Goal: Task Accomplishment & Management: Manage account settings

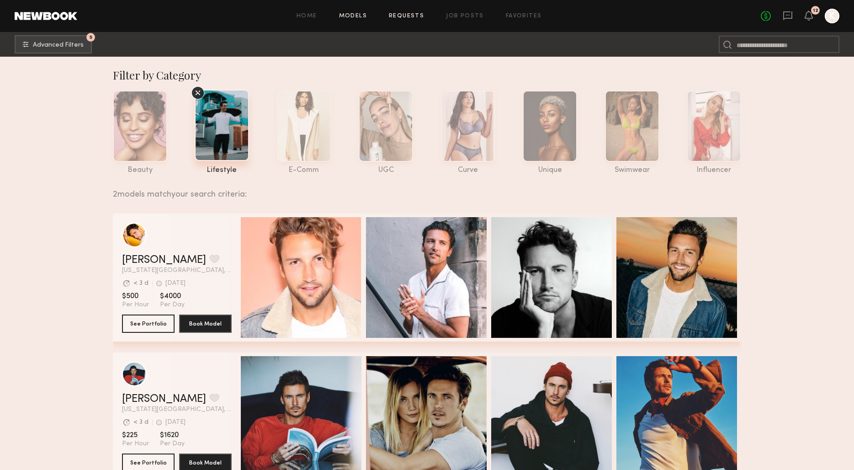
click at [405, 17] on link "Requests" at bounding box center [406, 16] width 35 height 6
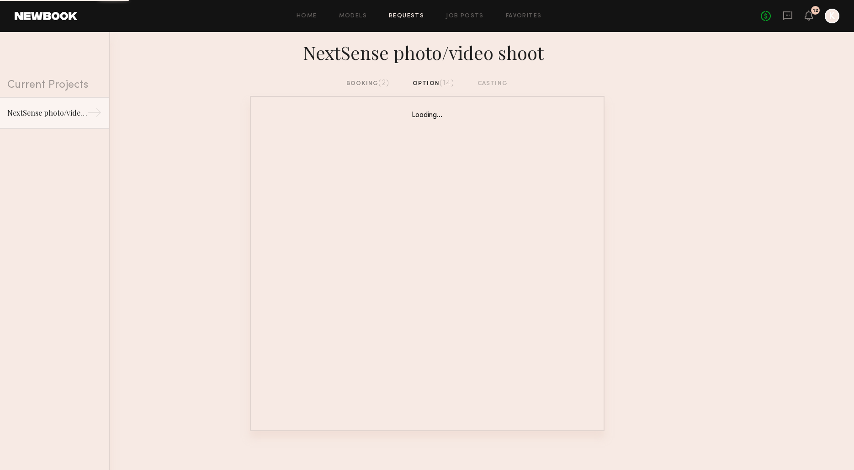
click at [367, 74] on div "NextSense photo/video shoot" at bounding box center [427, 55] width 854 height 47
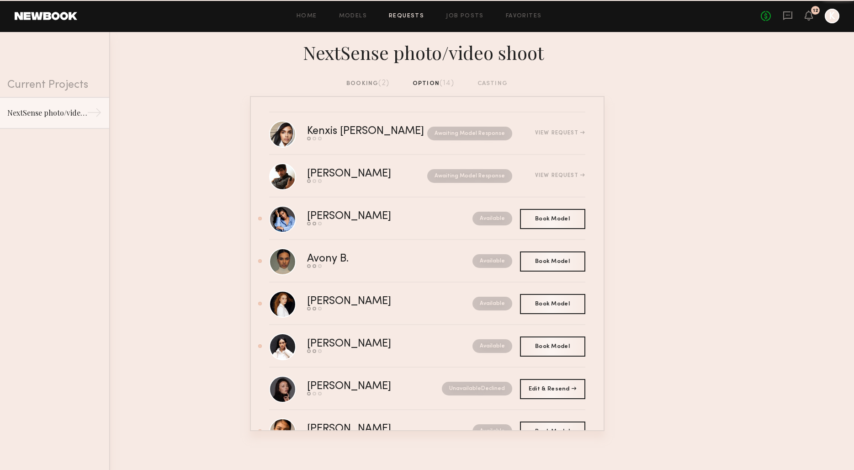
click at [362, 82] on div "booking (2)" at bounding box center [367, 84] width 43 height 10
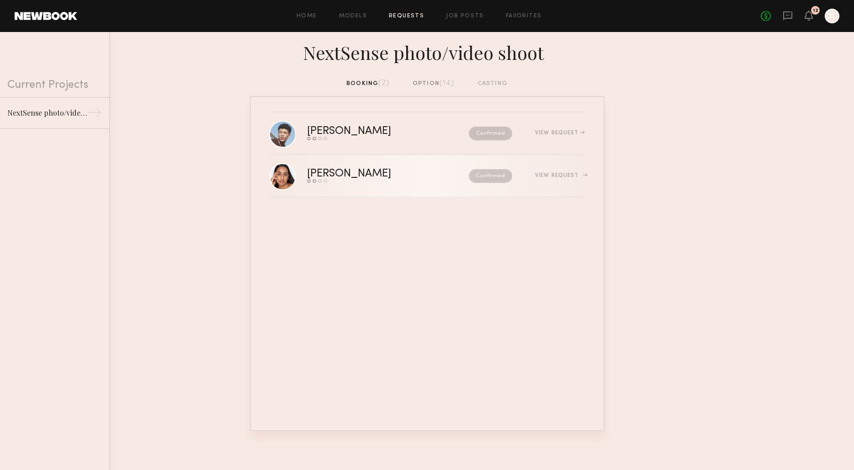
click at [323, 170] on div "[PERSON_NAME]" at bounding box center [368, 174] width 123 height 11
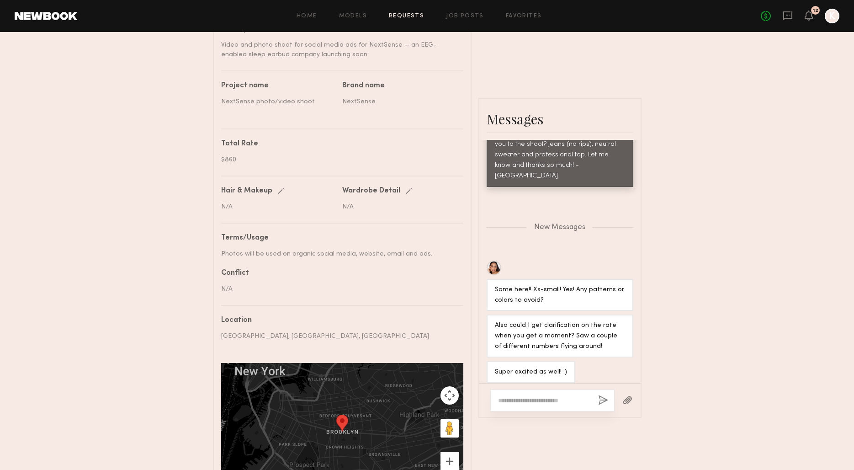
scroll to position [351, 0]
click at [560, 399] on textarea at bounding box center [544, 400] width 93 height 9
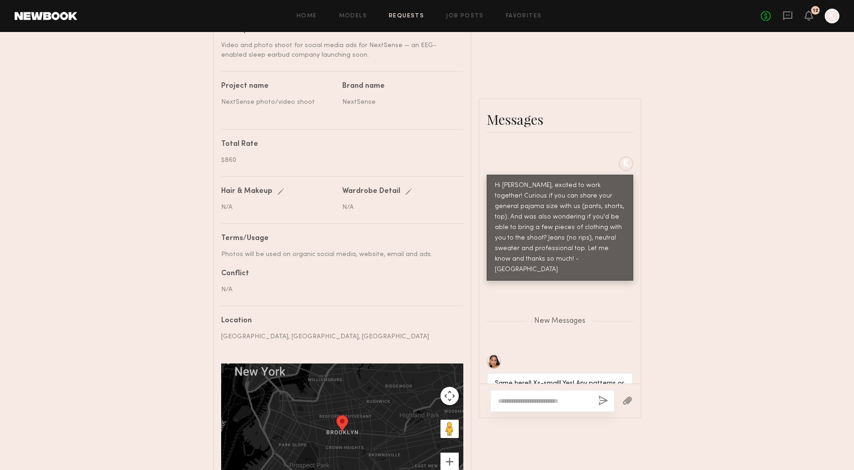
scroll to position [572, 0]
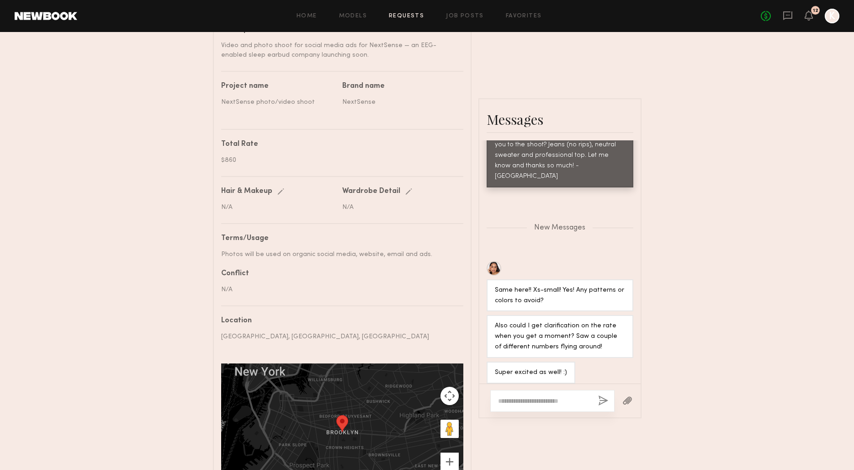
click at [544, 394] on div at bounding box center [552, 401] width 124 height 22
click at [541, 405] on div at bounding box center [552, 401] width 124 height 22
click at [538, 398] on textarea at bounding box center [544, 400] width 93 height 9
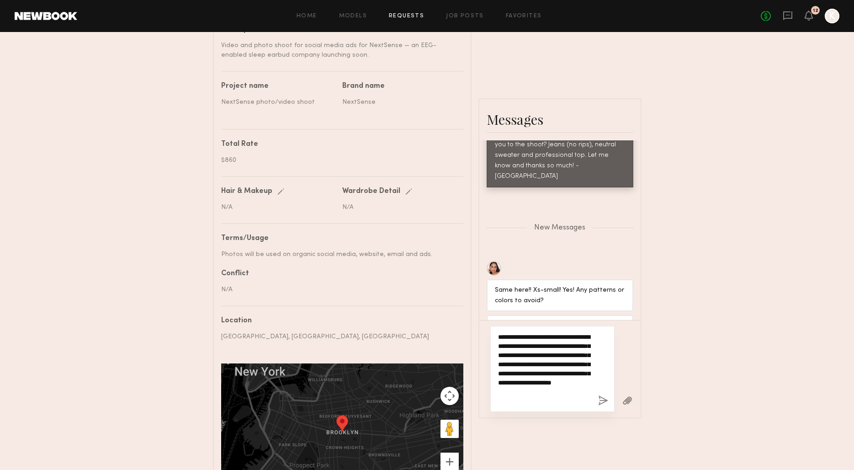
click at [553, 391] on textarea "**********" at bounding box center [544, 368] width 93 height 73
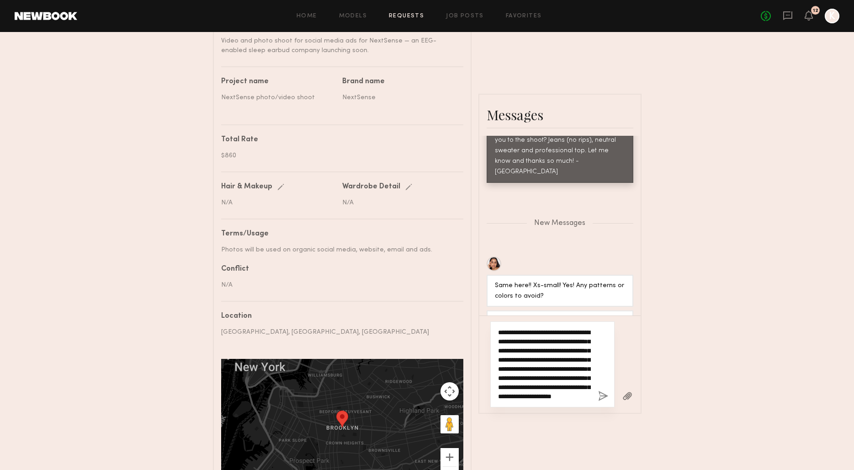
click at [553, 398] on textarea "**********" at bounding box center [544, 364] width 93 height 73
drag, startPoint x: 545, startPoint y: 399, endPoint x: 536, endPoint y: 389, distance: 13.9
click at [536, 389] on textarea "**********" at bounding box center [544, 364] width 93 height 73
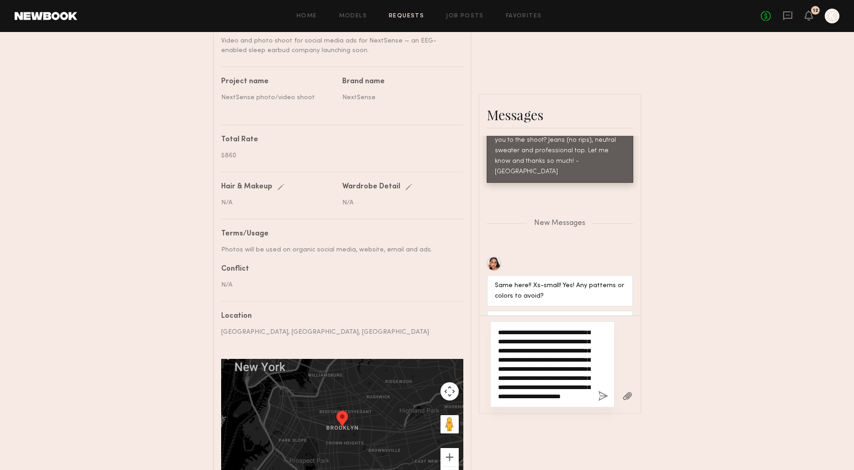
type textarea "**********"
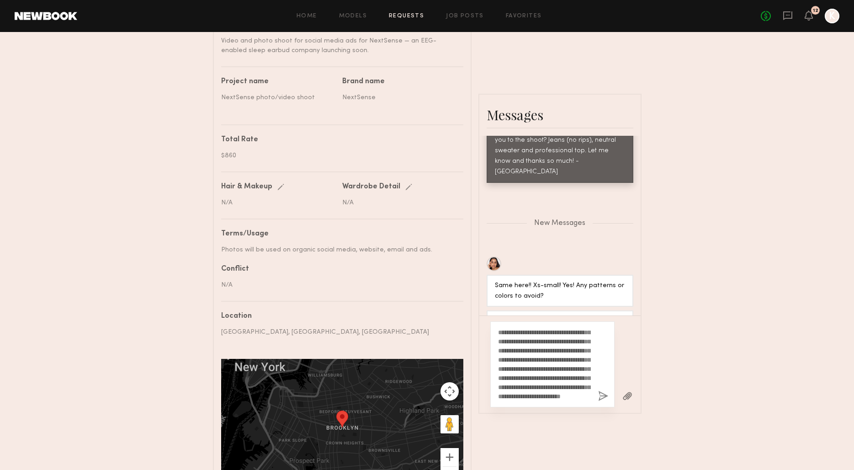
click at [604, 399] on button "button" at bounding box center [603, 396] width 10 height 11
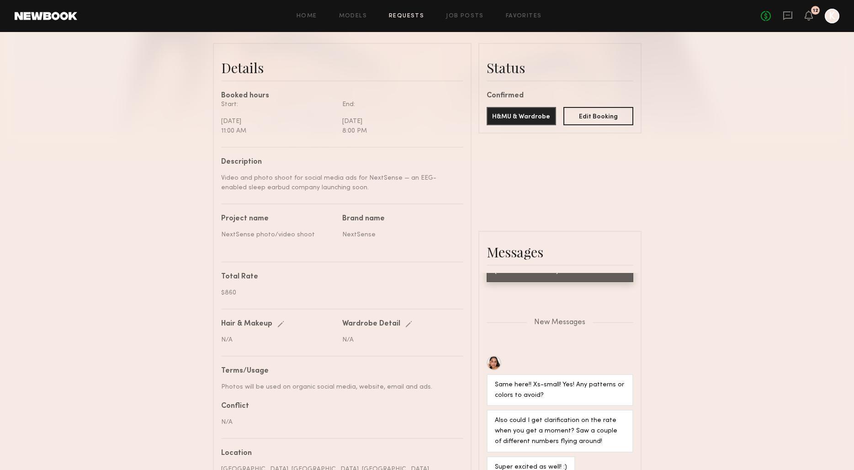
scroll to position [0, 0]
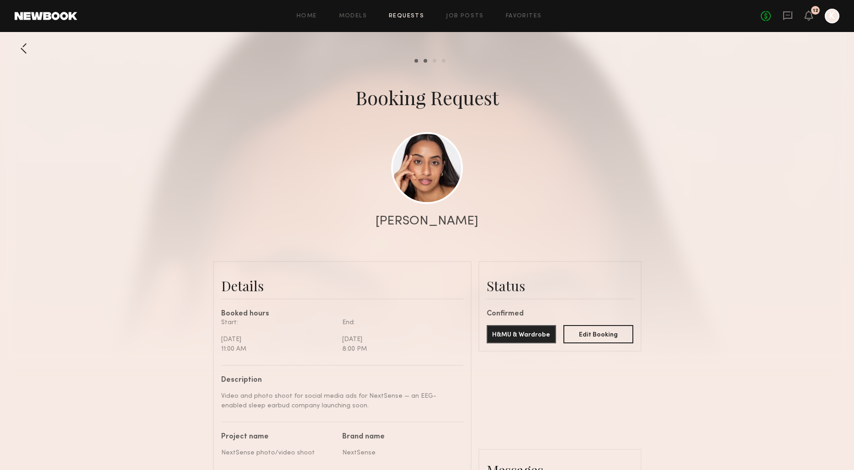
click at [418, 224] on div "[PERSON_NAME]" at bounding box center [427, 221] width 103 height 13
click at [428, 169] on link at bounding box center [427, 168] width 72 height 72
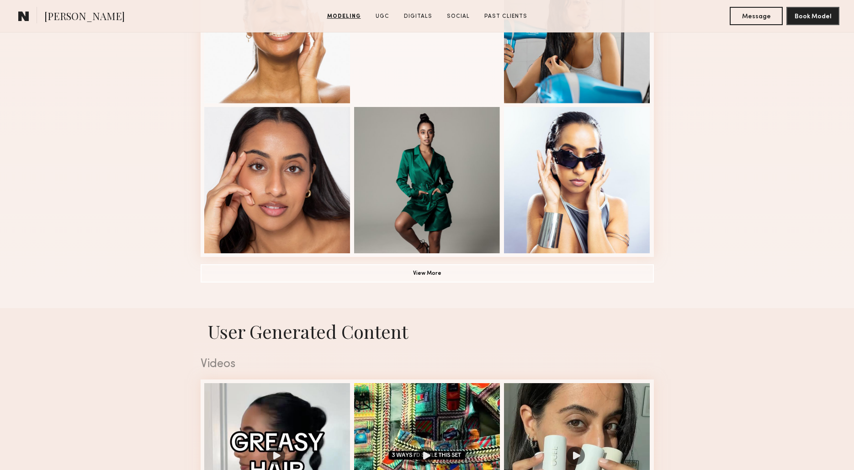
scroll to position [614, 0]
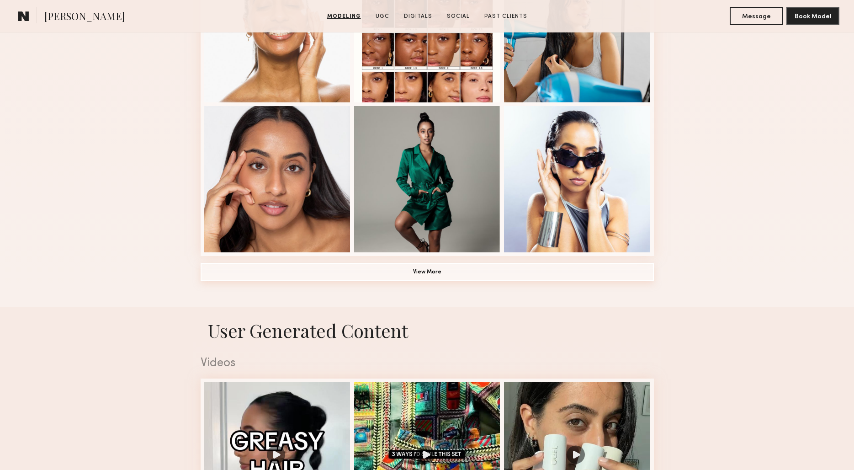
click at [434, 273] on button "View More" at bounding box center [427, 272] width 453 height 18
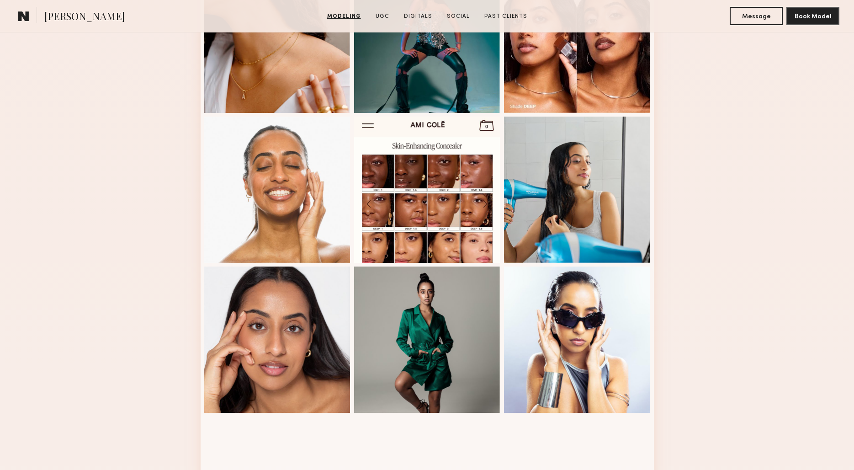
scroll to position [453, 0]
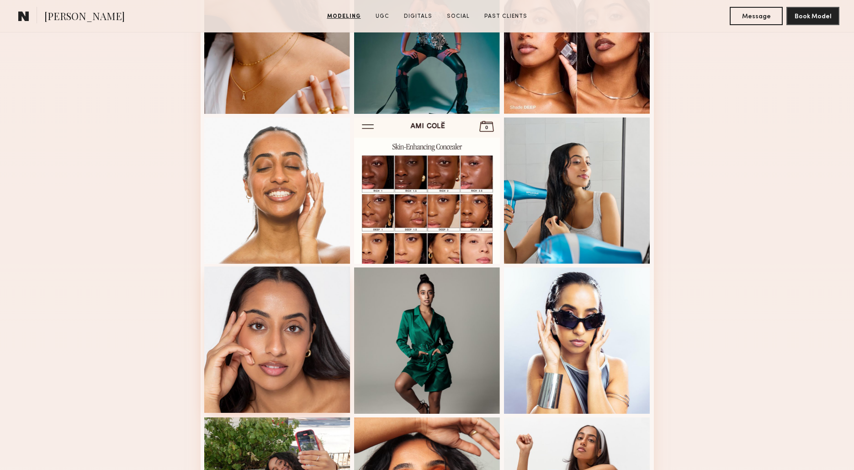
click at [315, 336] on div at bounding box center [277, 339] width 146 height 146
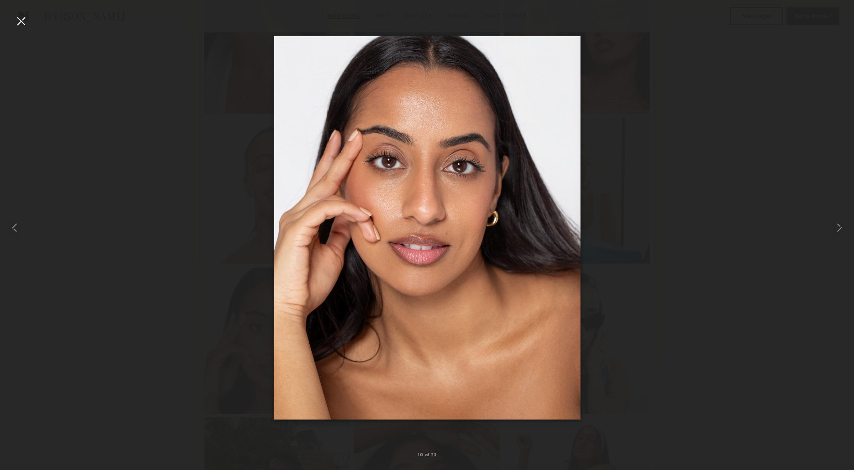
click at [733, 334] on div at bounding box center [427, 228] width 854 height 426
click at [790, 200] on div at bounding box center [427, 228] width 854 height 426
click at [16, 18] on div at bounding box center [21, 21] width 15 height 15
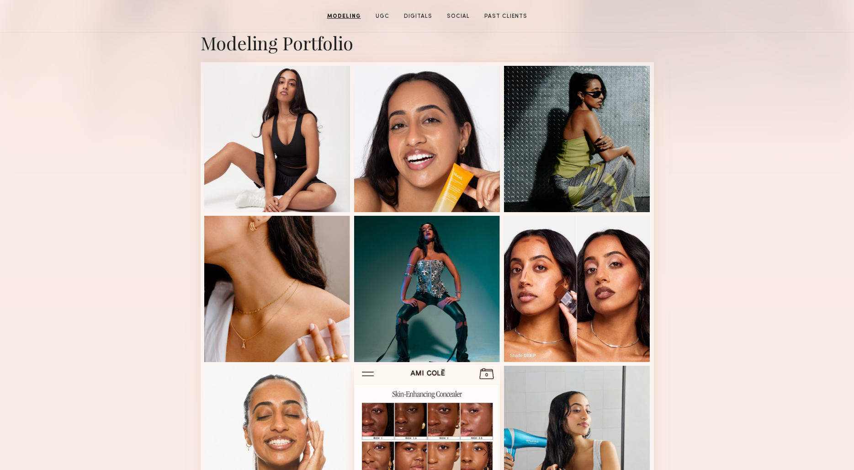
scroll to position [120, 0]
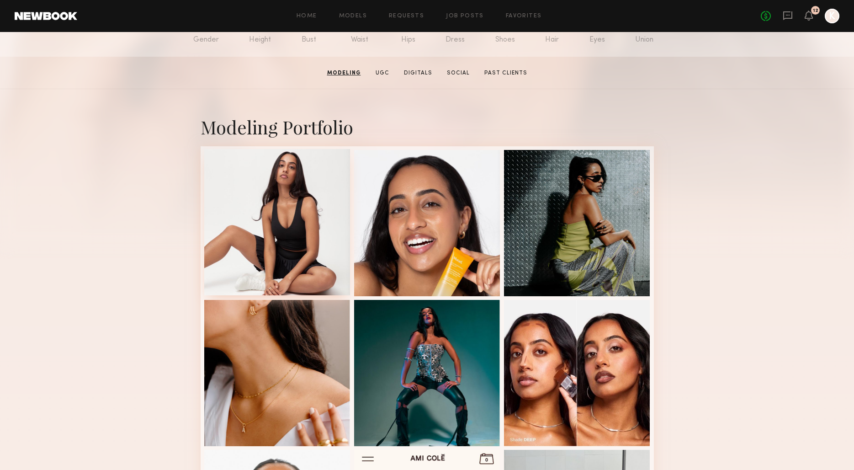
click at [288, 193] on div at bounding box center [277, 222] width 146 height 146
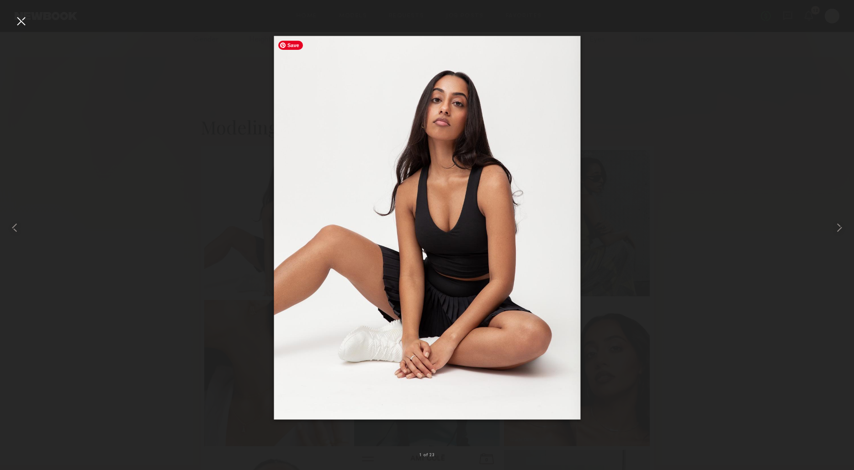
click at [720, 283] on div at bounding box center [427, 228] width 854 height 426
click at [690, 216] on div at bounding box center [427, 228] width 854 height 426
click at [16, 24] on div at bounding box center [21, 21] width 15 height 15
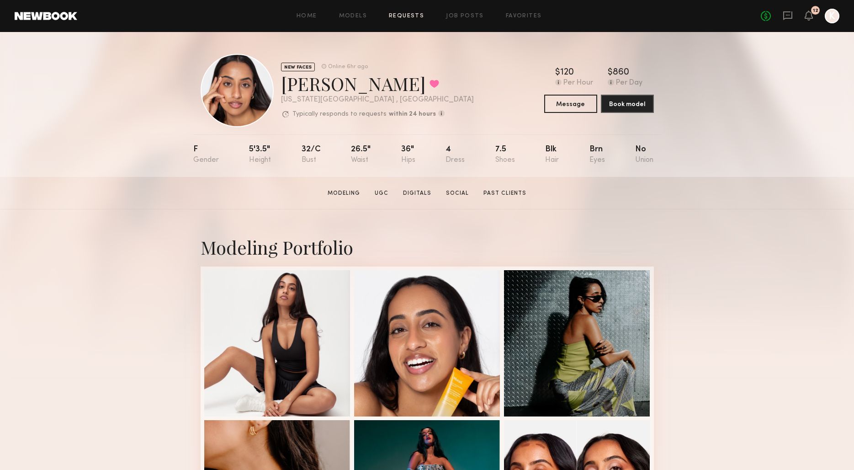
click at [406, 13] on link "Requests" at bounding box center [406, 16] width 35 height 6
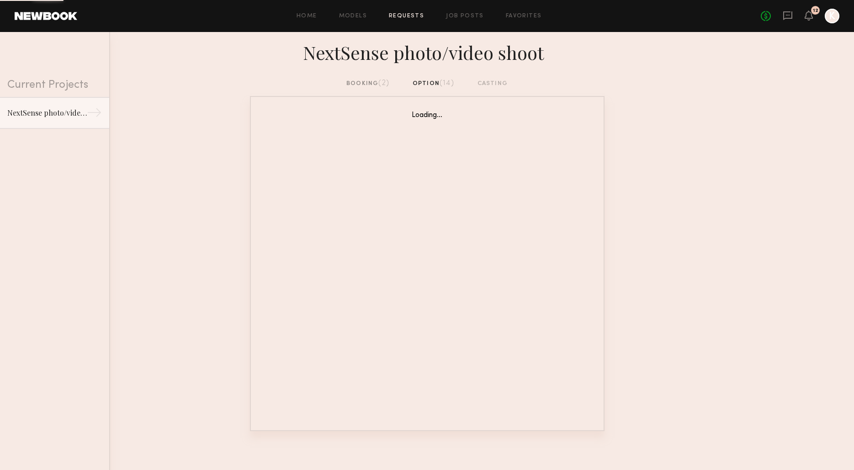
click at [369, 75] on div "NextSense photo/video shoot" at bounding box center [427, 55] width 854 height 47
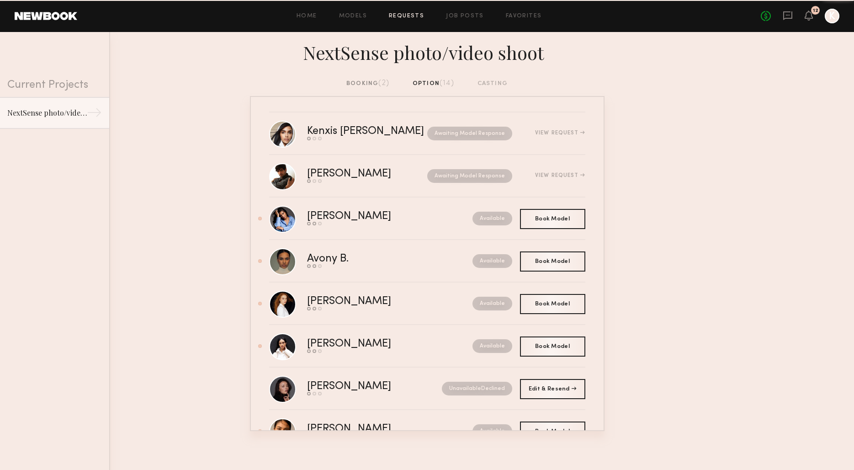
click at [367, 81] on div "booking (2)" at bounding box center [367, 84] width 43 height 10
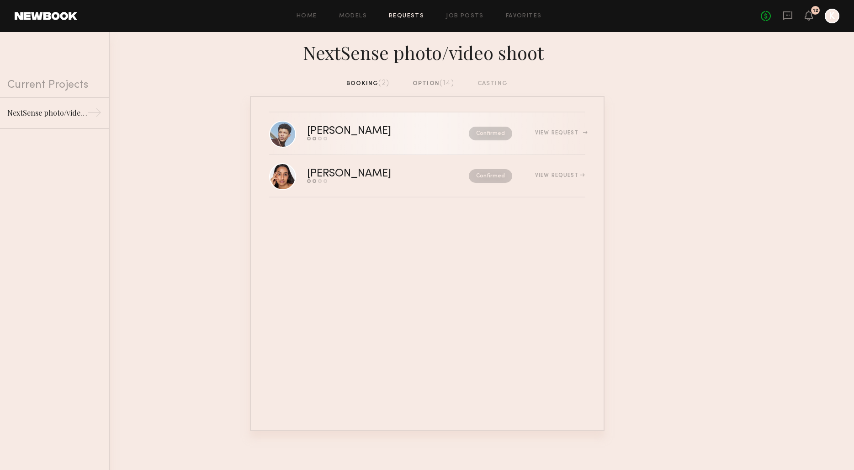
click at [341, 130] on div "[PERSON_NAME]" at bounding box center [368, 131] width 123 height 11
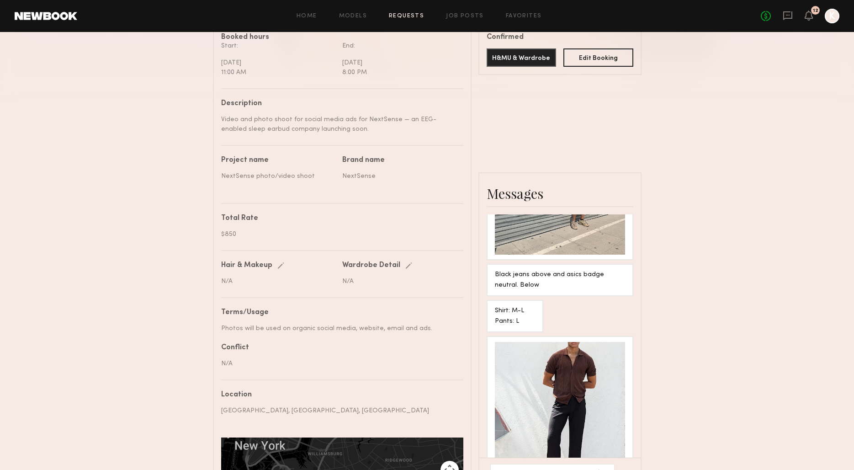
scroll to position [279, 0]
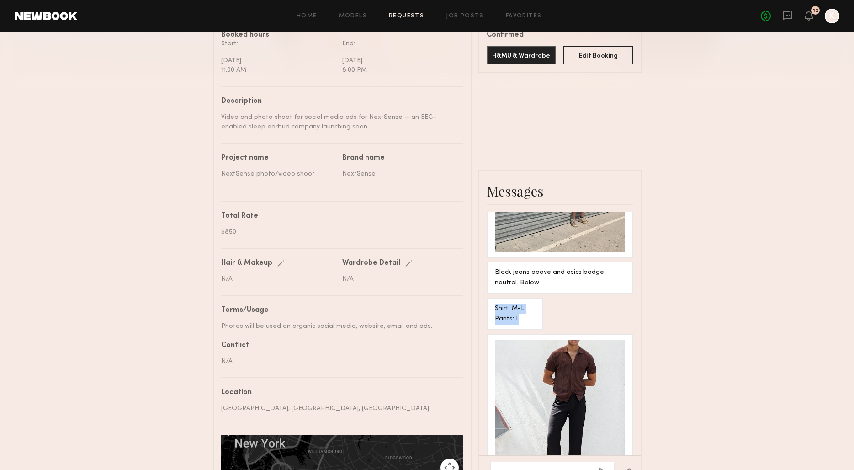
drag, startPoint x: 527, startPoint y: 310, endPoint x: 494, endPoint y: 298, distance: 35.3
click at [494, 298] on div "Shirt: M-L Pants: L" at bounding box center [515, 314] width 57 height 32
copy div "Shirt: M-L Pants: L"
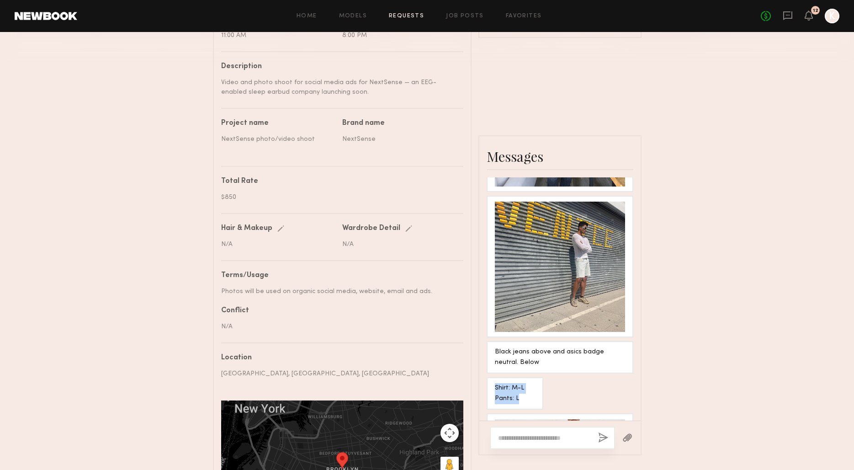
scroll to position [1218, 0]
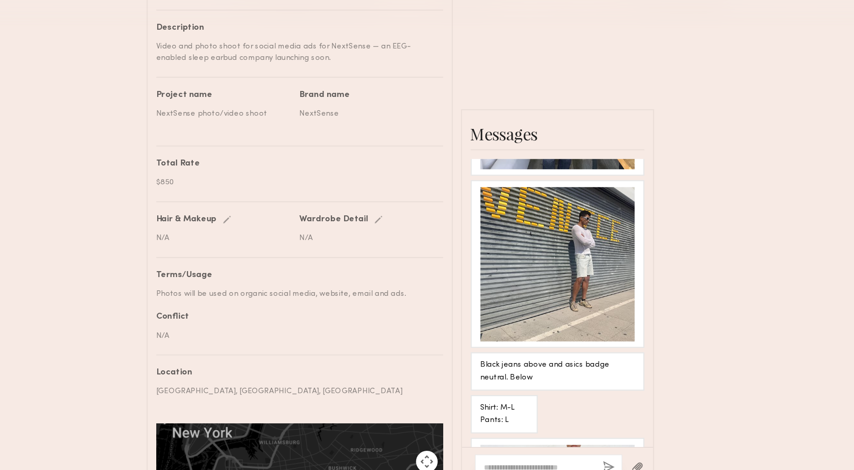
click at [574, 276] on div at bounding box center [560, 266] width 130 height 130
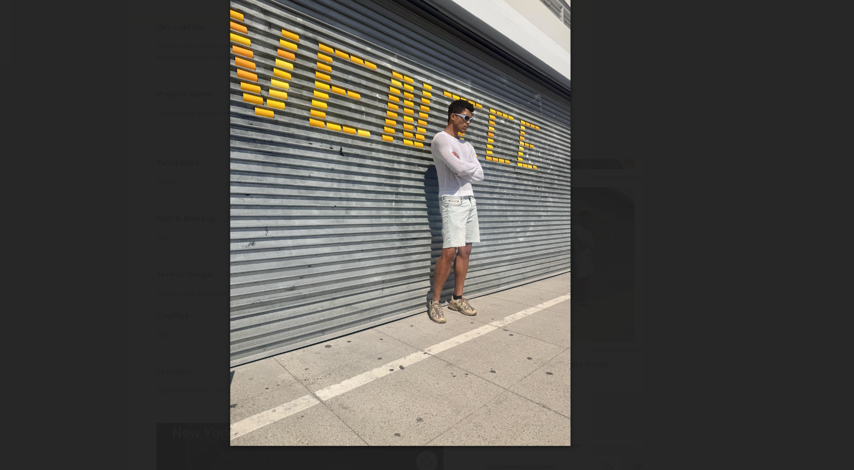
click at [673, 299] on div at bounding box center [427, 228] width 854 height 426
click at [132, 91] on div at bounding box center [427, 228] width 854 height 426
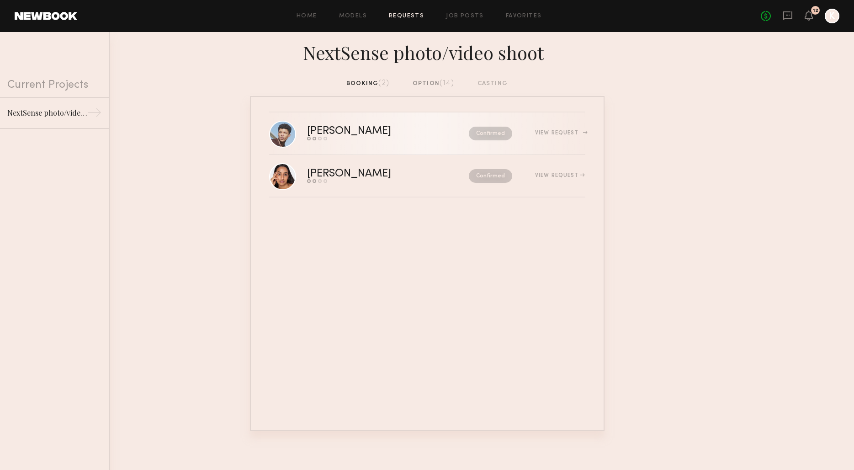
click at [543, 134] on div "View Request" at bounding box center [560, 132] width 50 height 5
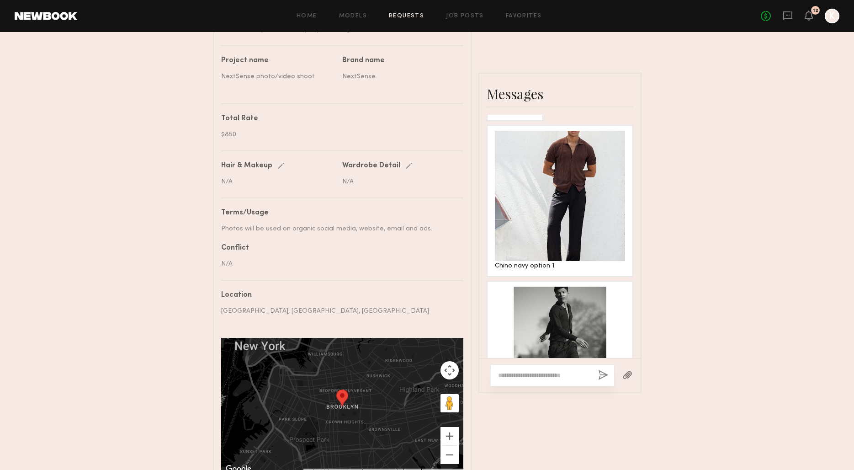
scroll to position [1374, 0]
click at [592, 229] on div at bounding box center [560, 194] width 130 height 130
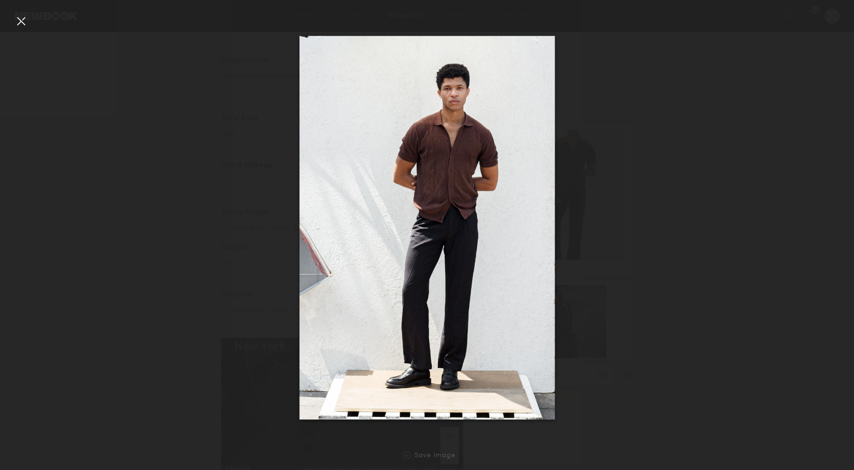
click at [21, 26] on div at bounding box center [21, 21] width 15 height 15
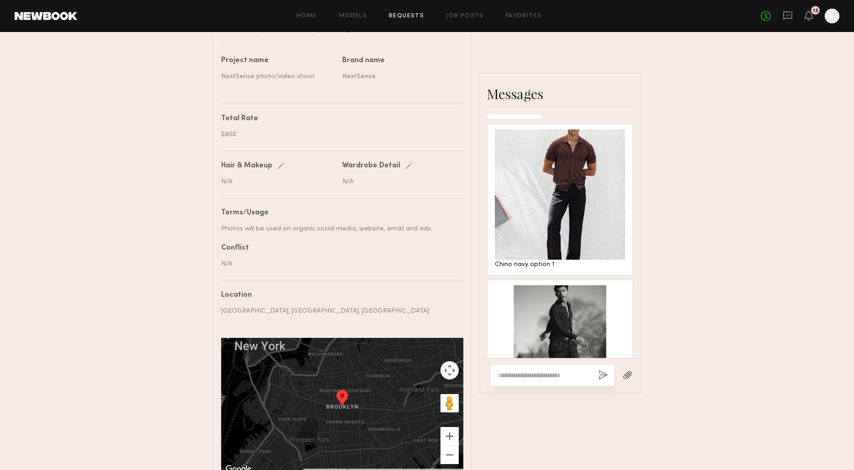
click at [572, 322] on div at bounding box center [560, 350] width 130 height 130
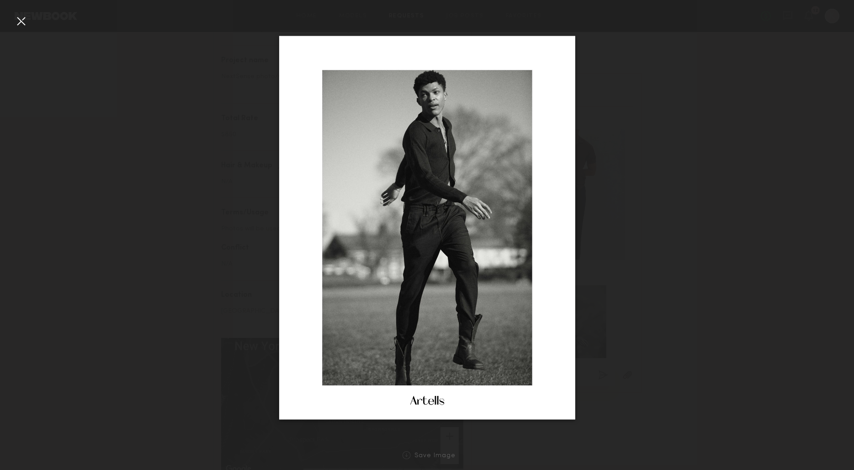
click at [22, 24] on div at bounding box center [21, 21] width 15 height 15
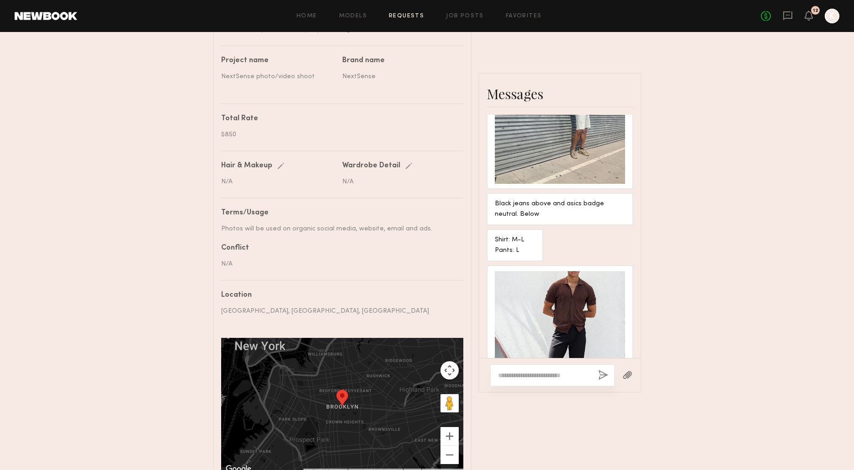
scroll to position [1447, 0]
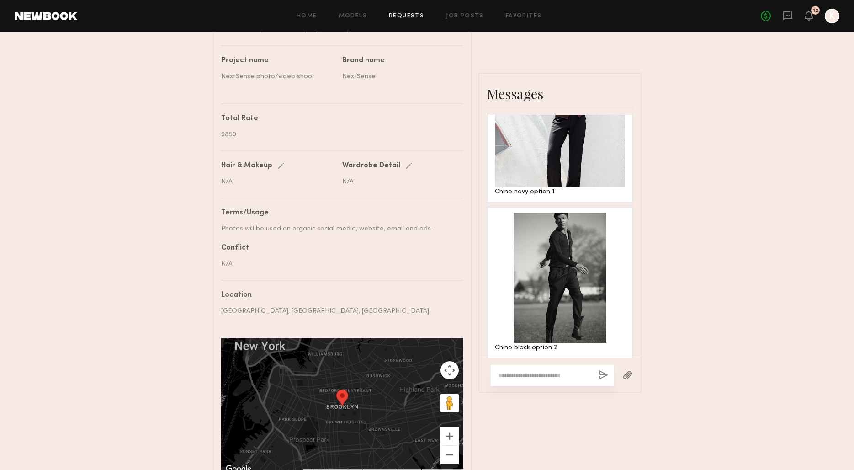
click at [575, 144] on div at bounding box center [560, 122] width 130 height 130
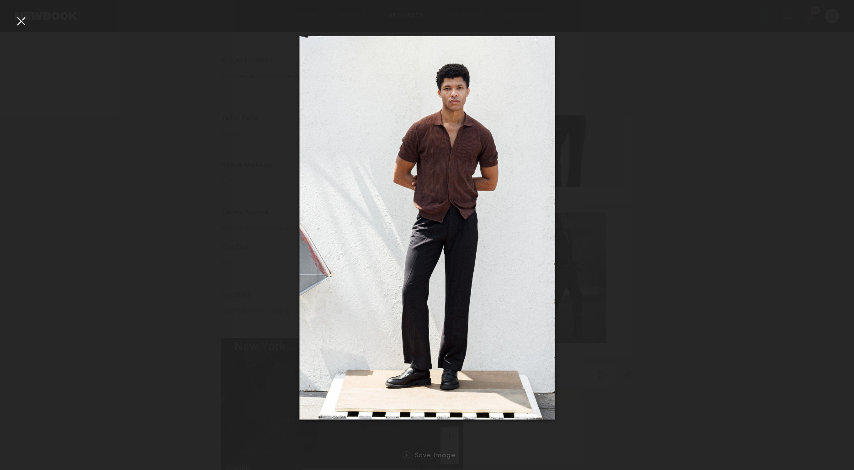
click at [18, 18] on div at bounding box center [21, 21] width 15 height 15
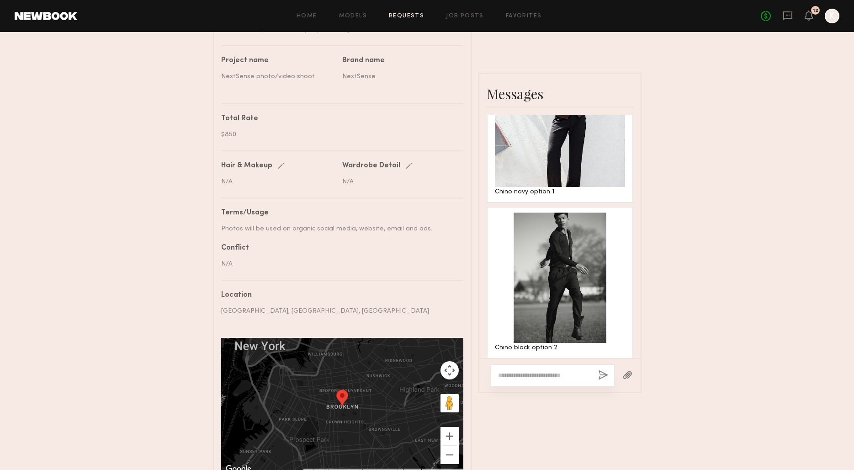
click at [546, 285] on div at bounding box center [560, 278] width 130 height 130
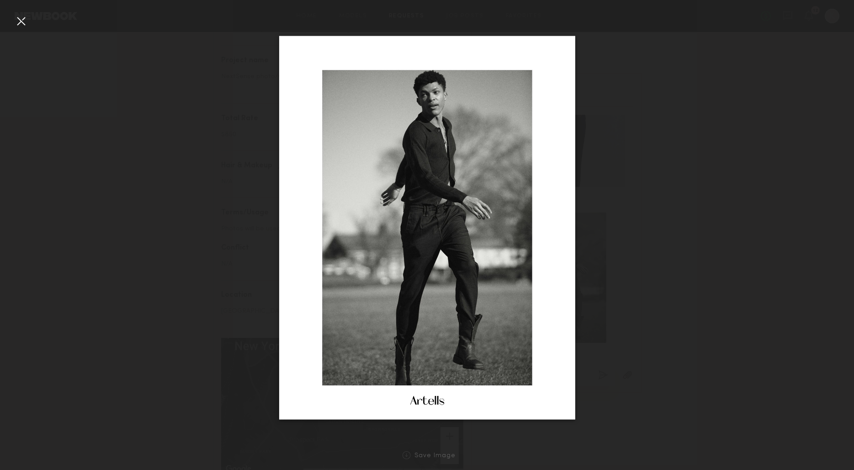
click at [23, 25] on div at bounding box center [21, 21] width 15 height 15
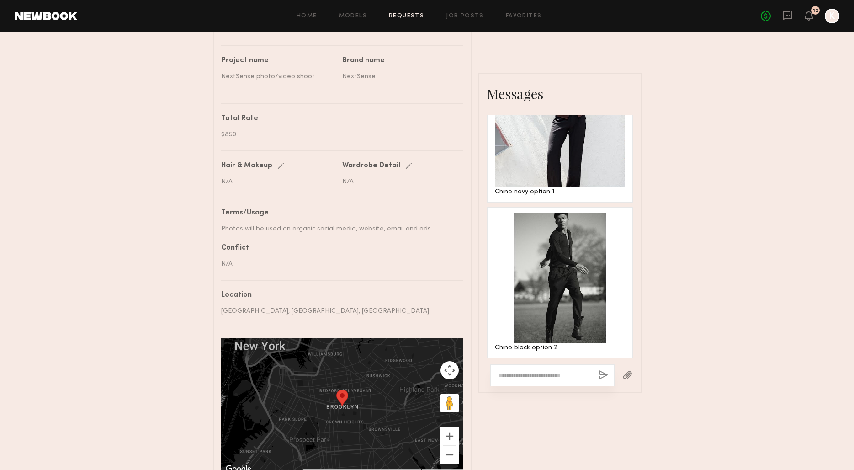
click at [546, 380] on div at bounding box center [552, 375] width 124 height 22
click at [541, 369] on div at bounding box center [552, 375] width 124 height 22
click at [542, 373] on textarea at bounding box center [544, 375] width 93 height 9
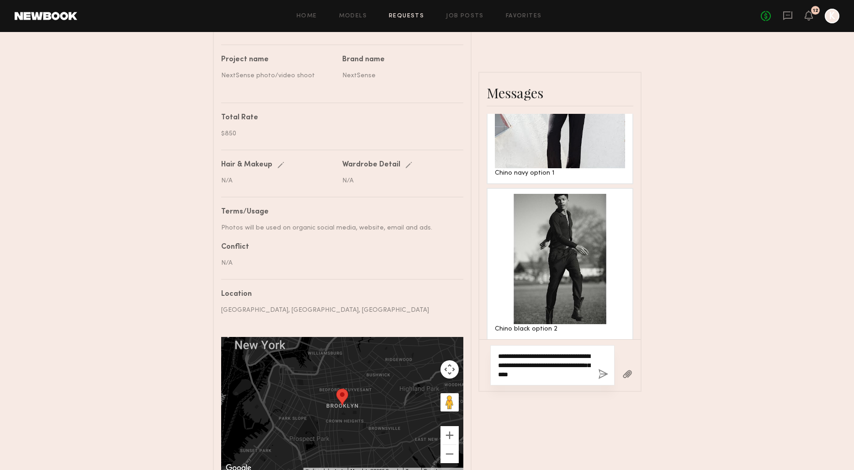
scroll to position [377, 0]
click at [539, 362] on textarea "**********" at bounding box center [544, 365] width 93 height 27
click at [550, 366] on textarea "**********" at bounding box center [544, 365] width 93 height 27
click at [568, 365] on textarea "**********" at bounding box center [544, 365] width 93 height 27
click at [562, 377] on textarea "**********" at bounding box center [544, 361] width 93 height 37
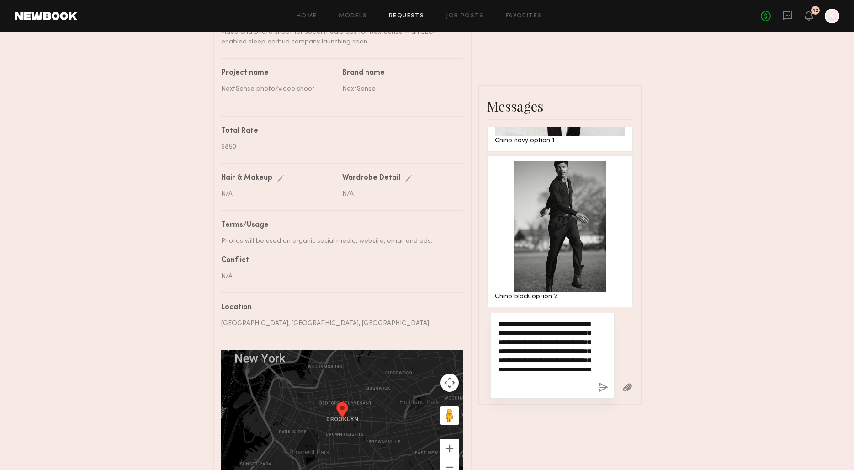
scroll to position [433, 0]
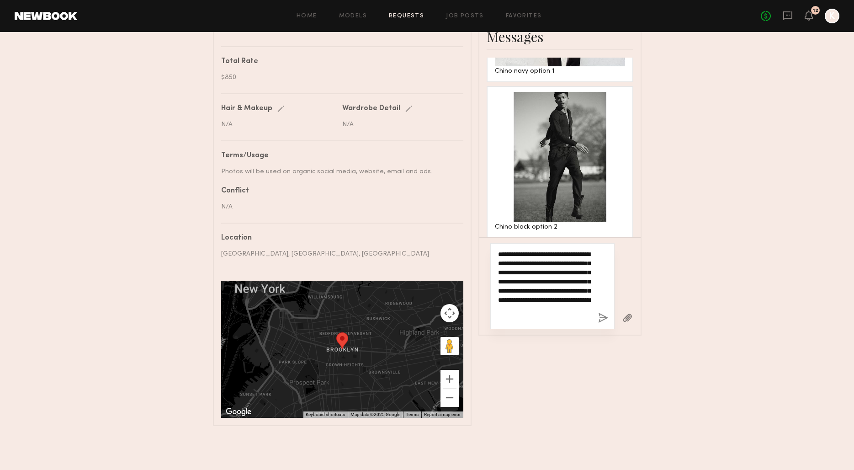
click at [567, 302] on textarea "**********" at bounding box center [544, 286] width 93 height 73
click at [588, 319] on textarea "**********" at bounding box center [544, 286] width 93 height 73
type textarea "**********"
click at [603, 320] on button "button" at bounding box center [603, 318] width 10 height 11
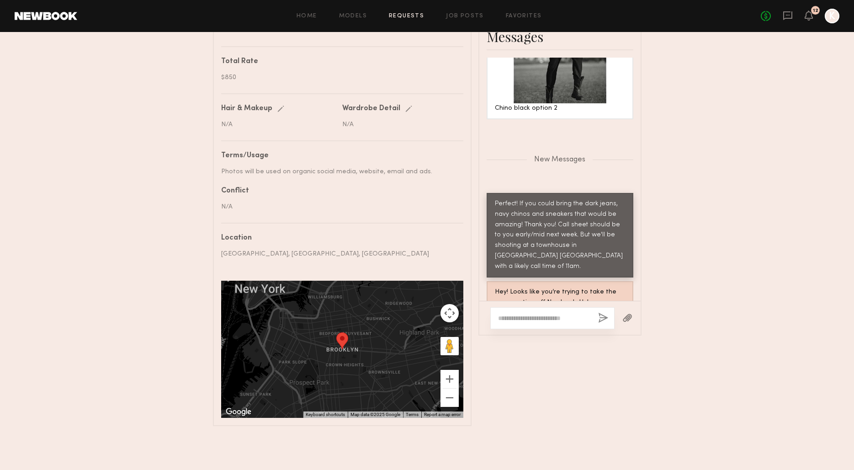
scroll to position [1662, 0]
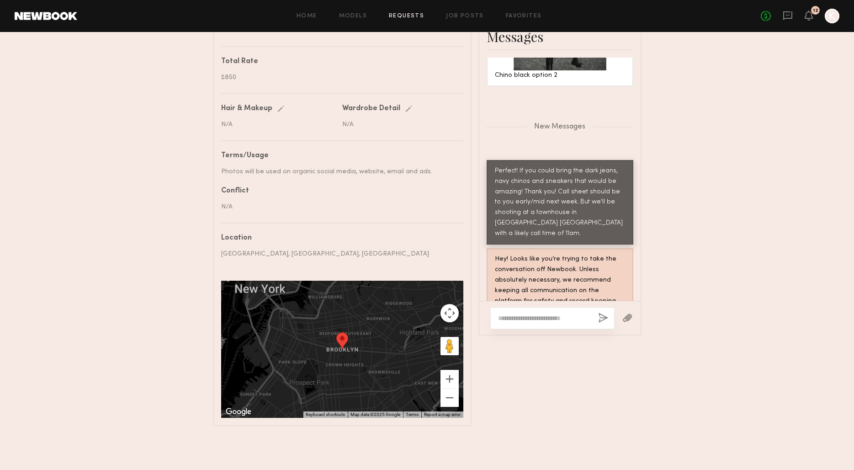
click at [555, 327] on div at bounding box center [552, 318] width 124 height 22
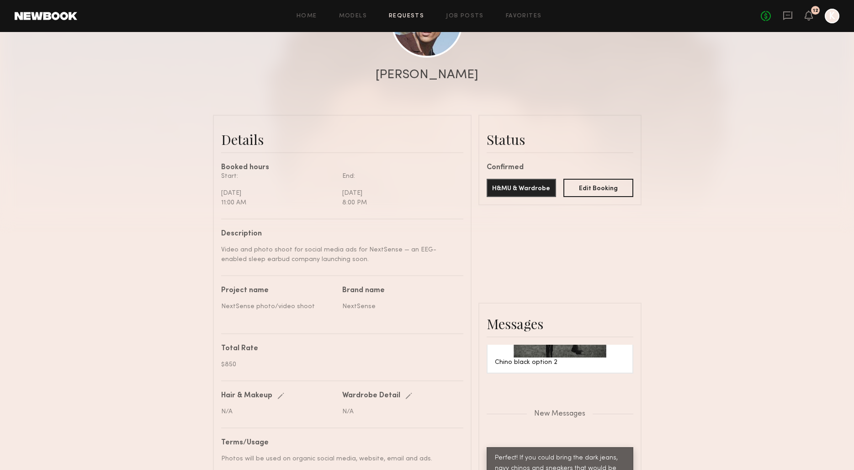
scroll to position [0, 0]
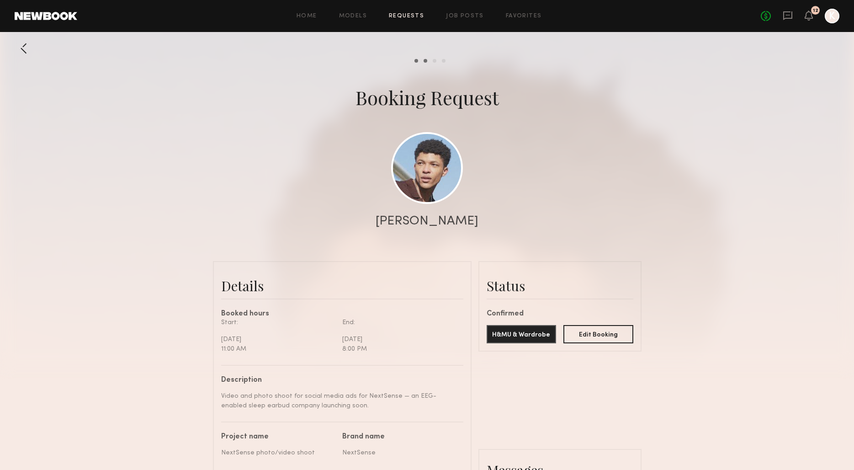
click at [433, 218] on div "[PERSON_NAME]" at bounding box center [427, 221] width 103 height 13
click at [425, 146] on link at bounding box center [427, 168] width 72 height 72
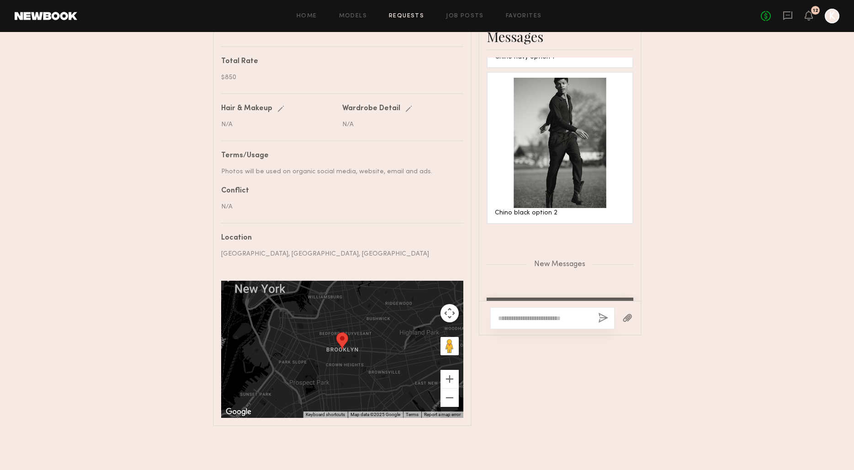
scroll to position [1633, 0]
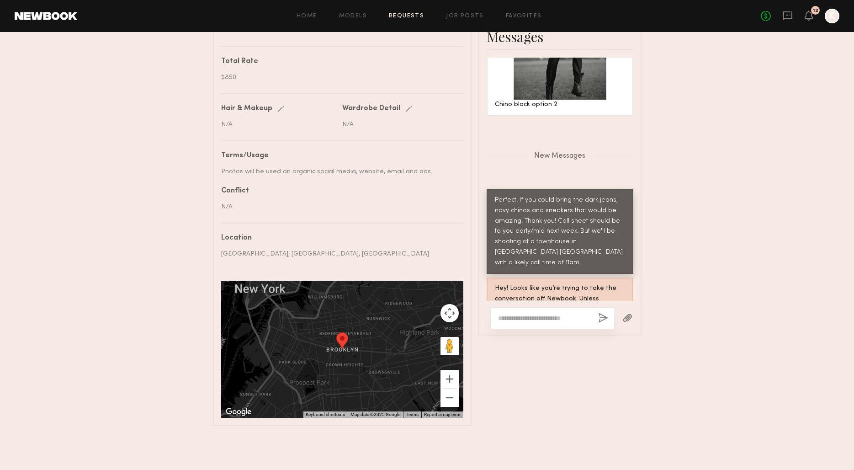
click at [548, 318] on textarea at bounding box center [544, 318] width 93 height 9
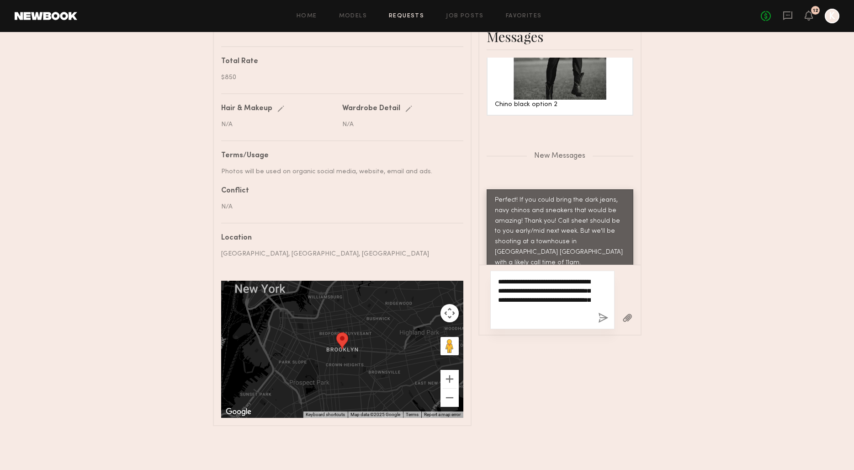
type textarea "**********"
click at [601, 317] on button "button" at bounding box center [603, 318] width 10 height 11
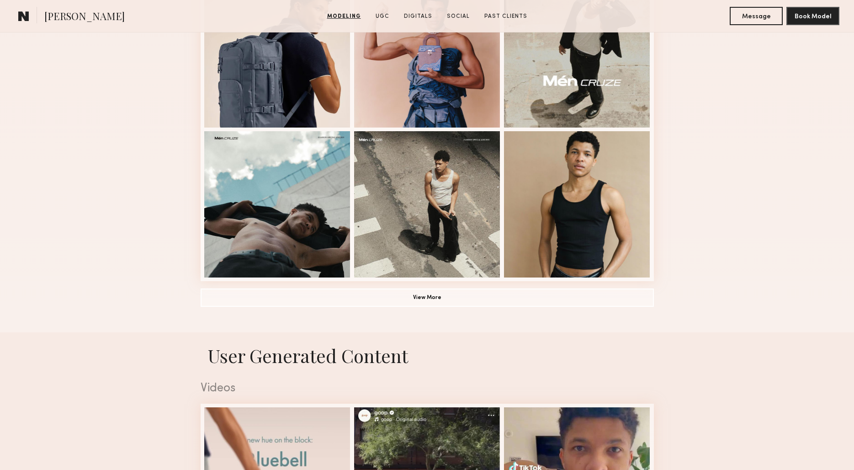
scroll to position [612, 0]
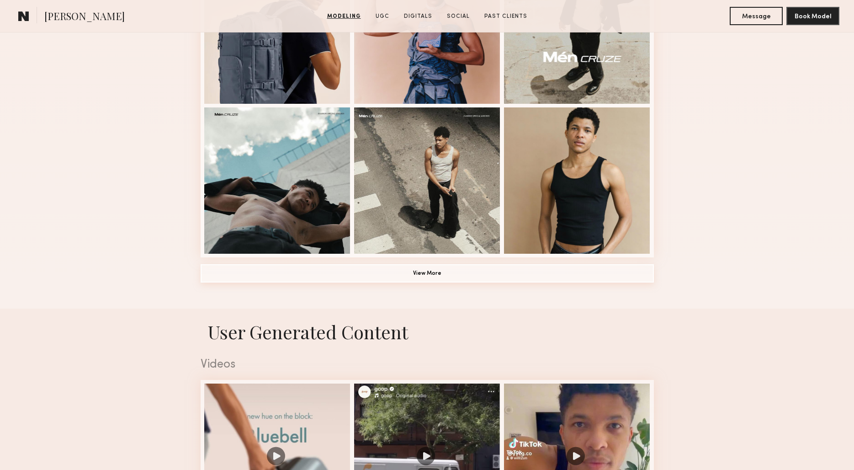
click at [464, 272] on button "View More" at bounding box center [427, 273] width 453 height 18
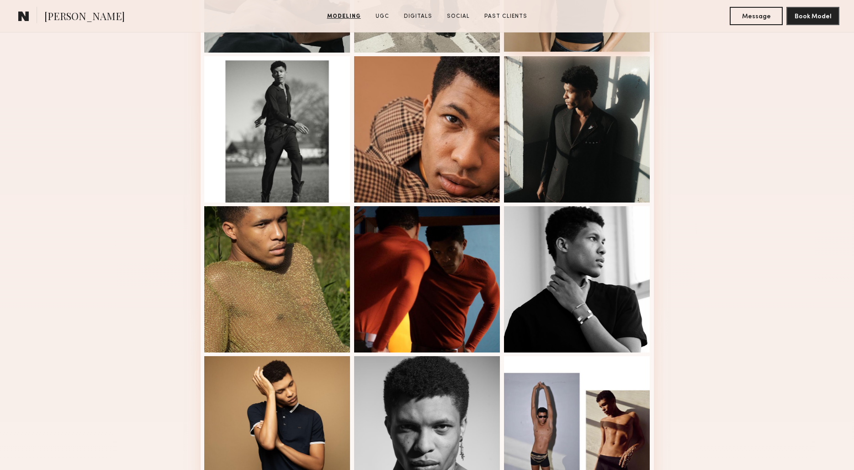
scroll to position [813, 0]
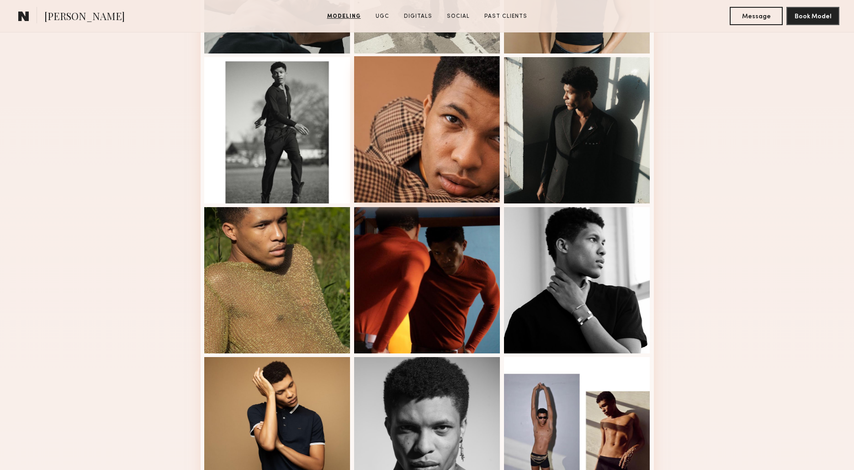
click at [446, 127] on div at bounding box center [427, 129] width 146 height 146
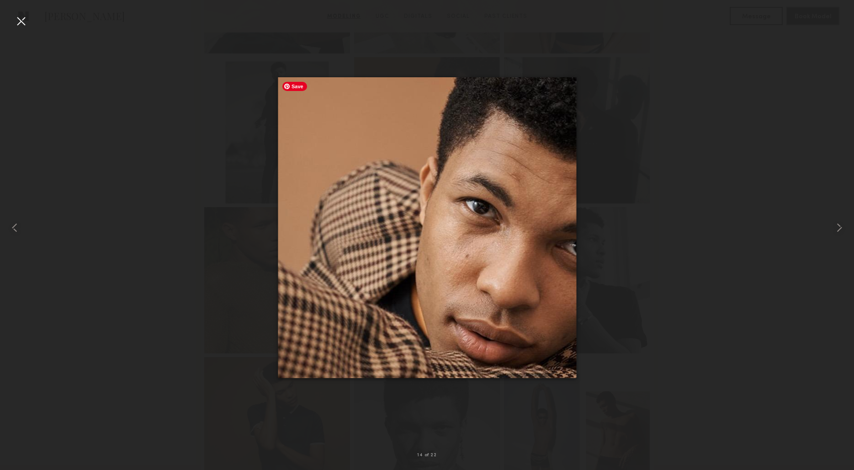
click at [749, 346] on div at bounding box center [427, 228] width 854 height 426
click at [745, 346] on div at bounding box center [427, 228] width 854 height 426
click at [20, 25] on div at bounding box center [21, 21] width 15 height 15
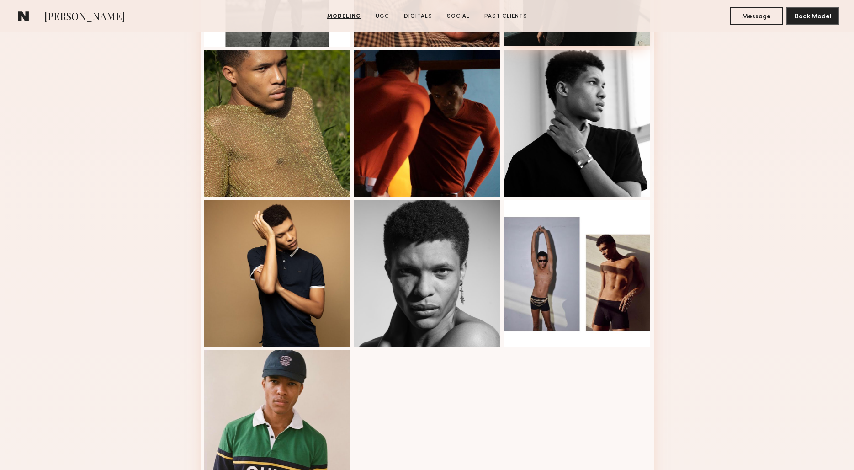
scroll to position [969, 0]
click at [532, 122] on div at bounding box center [577, 123] width 146 height 146
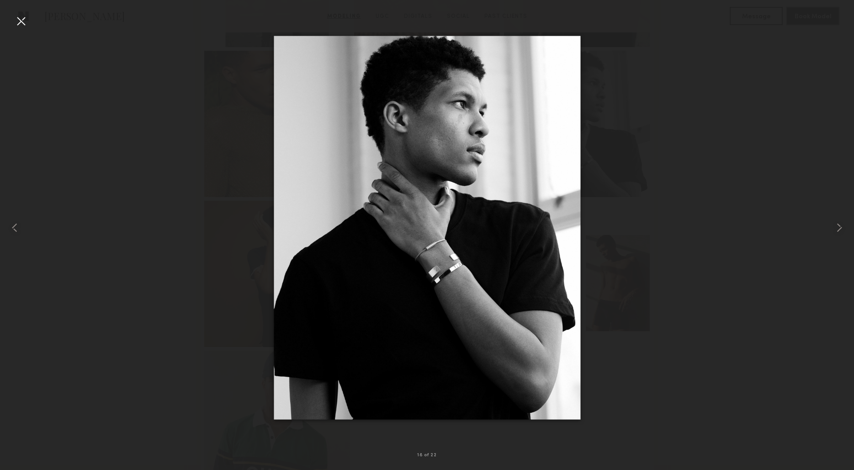
click at [20, 22] on div at bounding box center [21, 21] width 15 height 15
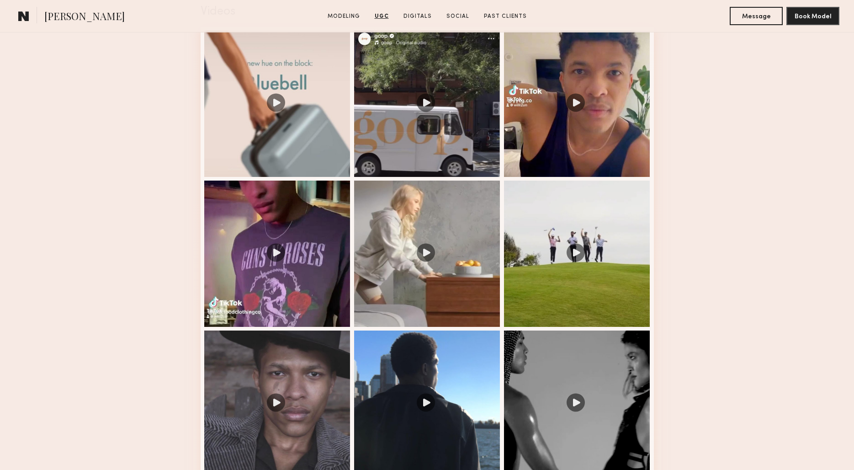
scroll to position [1539, 0]
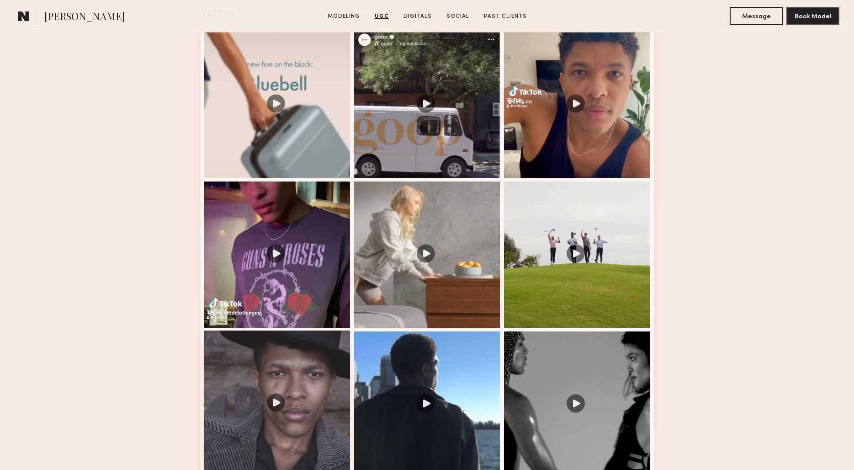
click at [279, 377] on div at bounding box center [277, 403] width 146 height 146
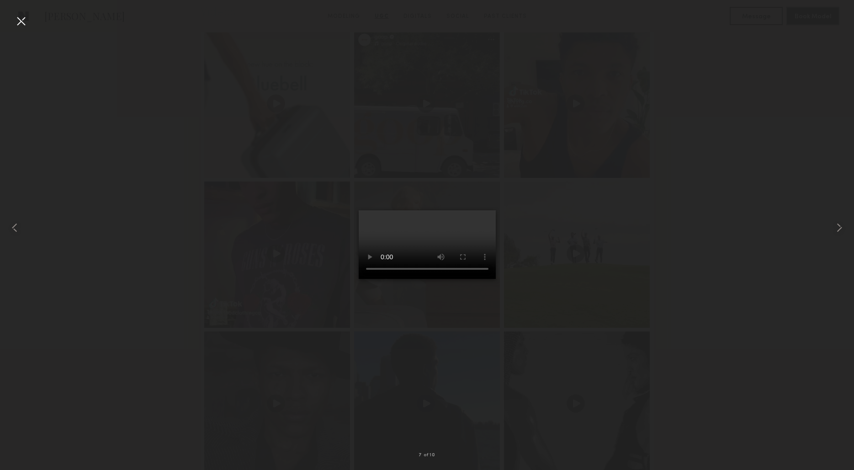
click at [20, 24] on div at bounding box center [21, 21] width 15 height 15
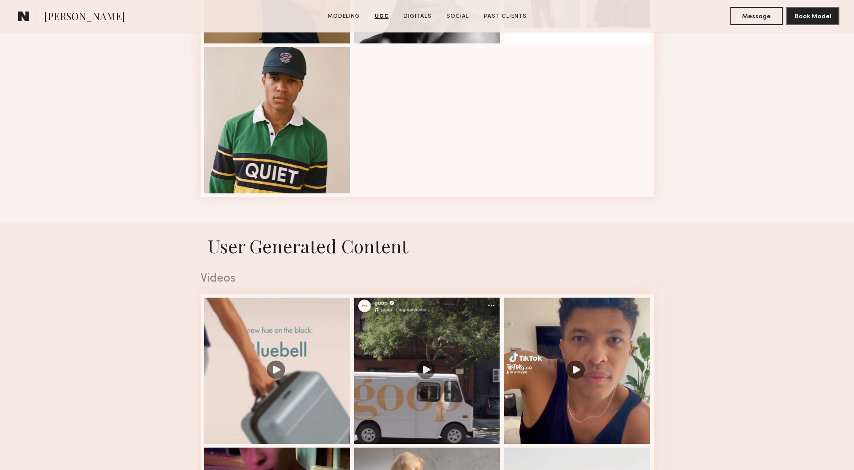
scroll to position [1084, 0]
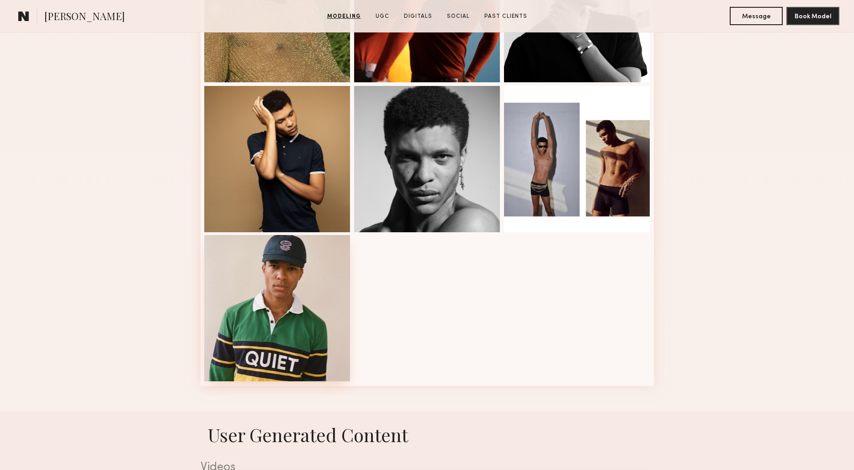
click at [266, 349] on div at bounding box center [277, 308] width 146 height 146
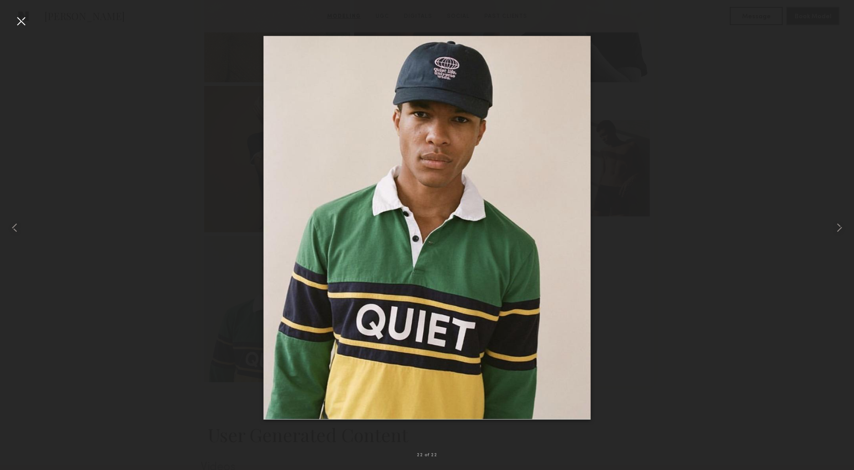
click at [22, 20] on div at bounding box center [21, 21] width 15 height 15
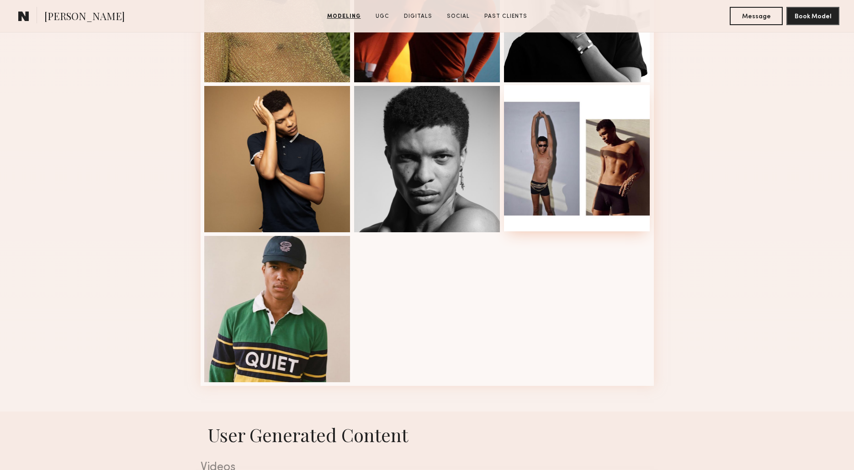
click at [614, 170] on div at bounding box center [577, 158] width 146 height 146
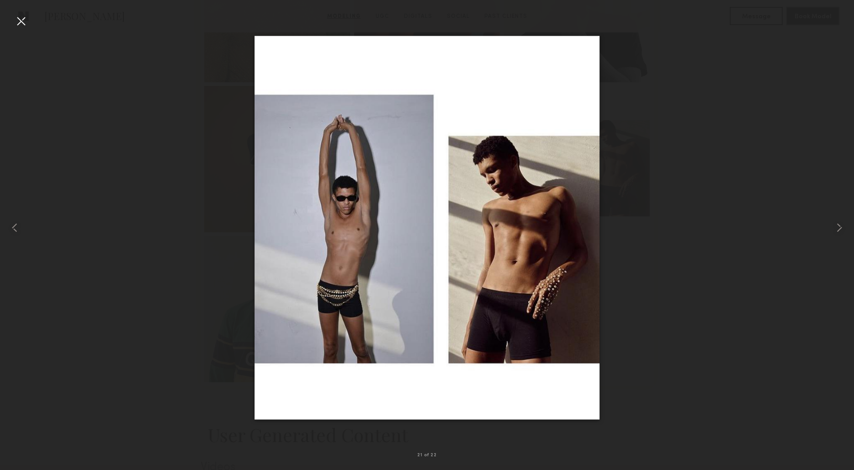
click at [21, 22] on div at bounding box center [21, 21] width 15 height 15
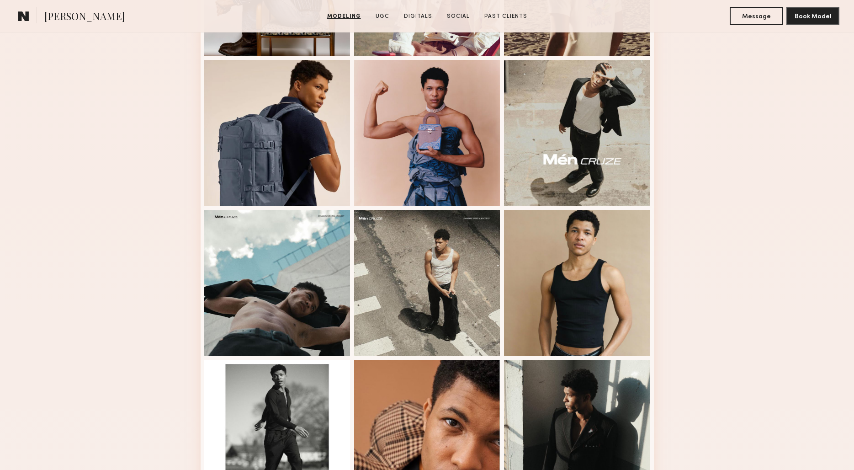
scroll to position [0, 0]
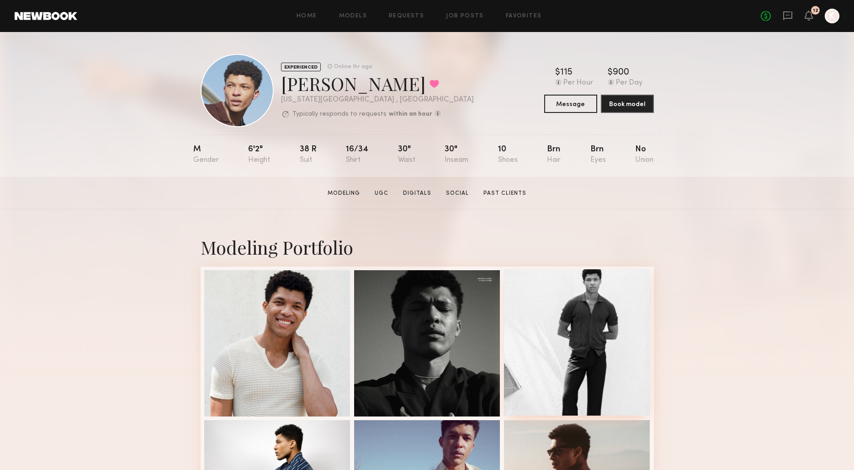
click at [585, 323] on div at bounding box center [577, 342] width 146 height 146
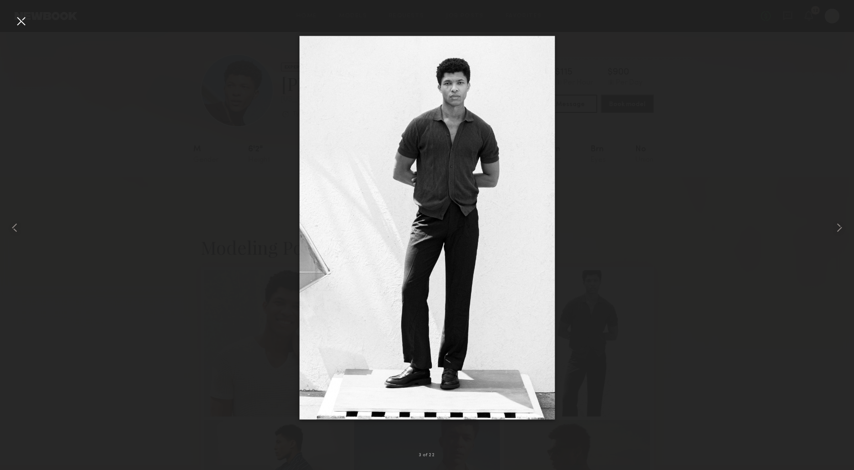
click at [25, 17] on div at bounding box center [21, 21] width 15 height 15
